Goal: Information Seeking & Learning: Understand process/instructions

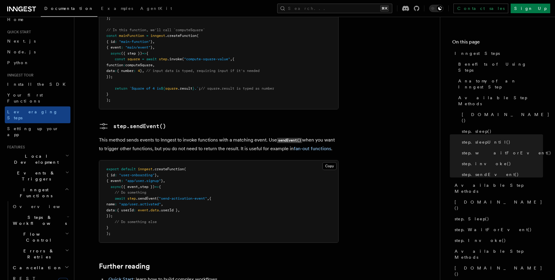
scroll to position [1301, 0]
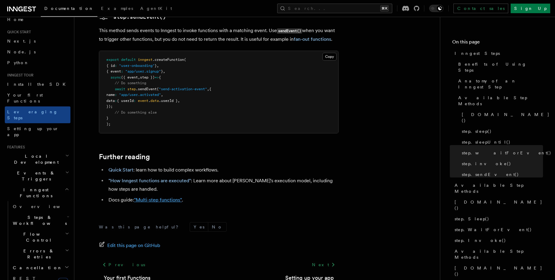
click at [147, 197] on link ""Multi-step functions"" at bounding box center [158, 200] width 48 height 6
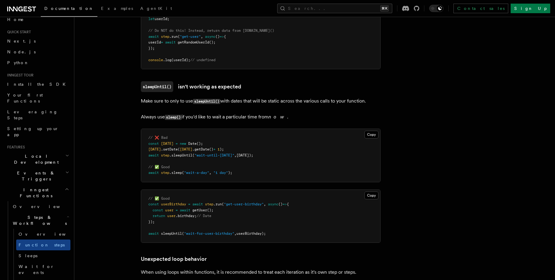
scroll to position [1787, 0]
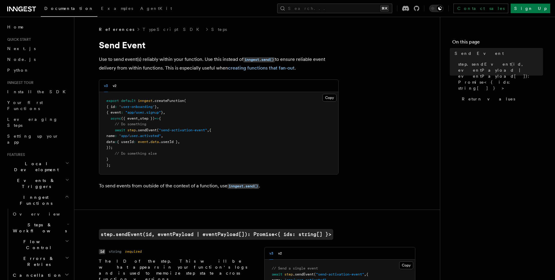
scroll to position [111, 0]
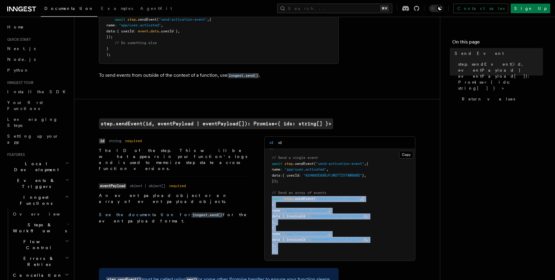
drag, startPoint x: 311, startPoint y: 254, endPoint x: 257, endPoint y: 197, distance: 78.4
click at [257, 197] on div "Name id Type string Required required Description The ID of the step. This will…" at bounding box center [257, 198] width 316 height 124
copy code "await step .sendEvent ( "send-invoice-events" , [ { name : "app/invoice.created…"
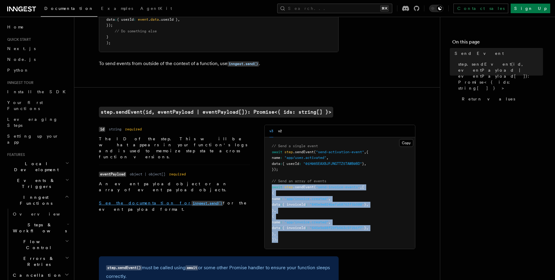
click at [128, 200] on link "See the documentation for inngest.send()" at bounding box center [161, 202] width 124 height 5
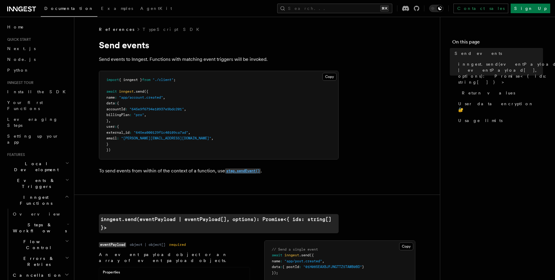
click at [234, 172] on code "step.sendEvent()" at bounding box center [243, 170] width 36 height 5
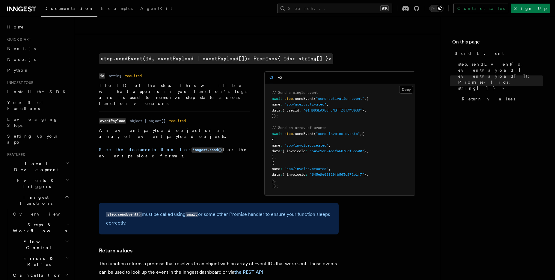
scroll to position [142, 0]
